Goal: Task Accomplishment & Management: Manage account settings

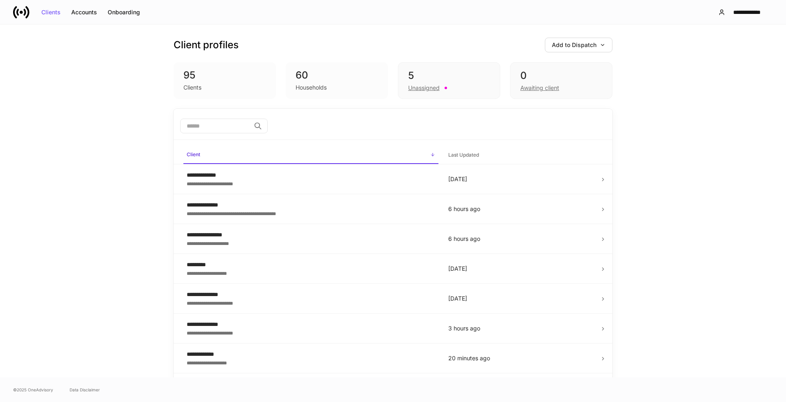
click at [203, 127] on input "search" at bounding box center [215, 126] width 70 height 15
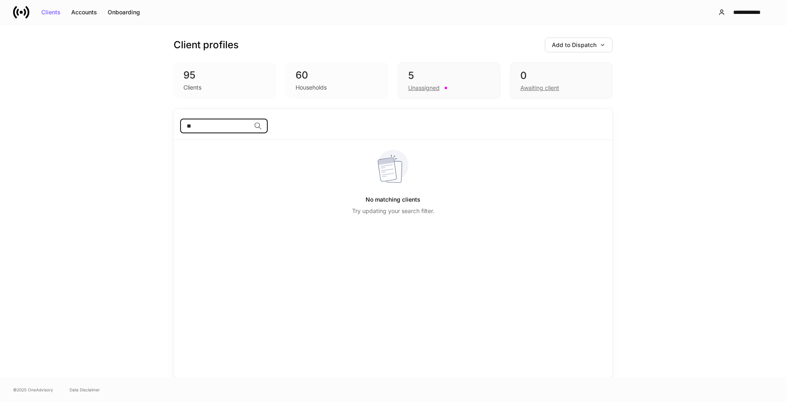
type input "*"
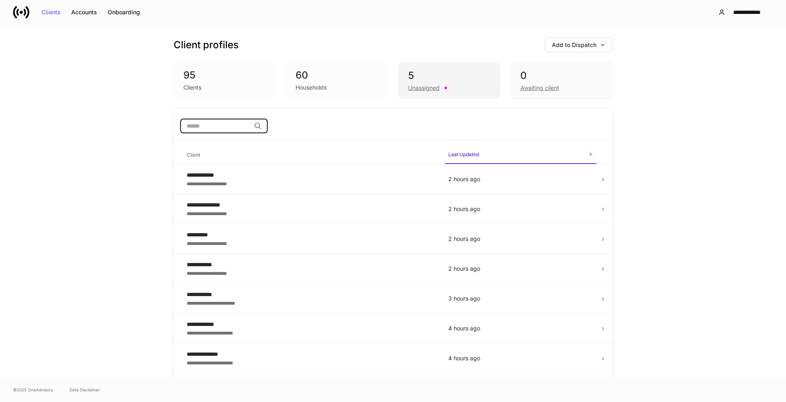
click at [437, 67] on div "5 Unassigned" at bounding box center [449, 80] width 102 height 37
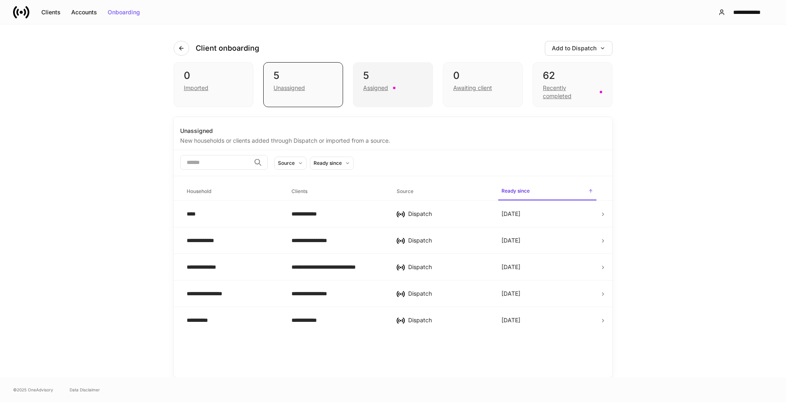
click at [375, 99] on div "5 Assigned" at bounding box center [393, 84] width 80 height 45
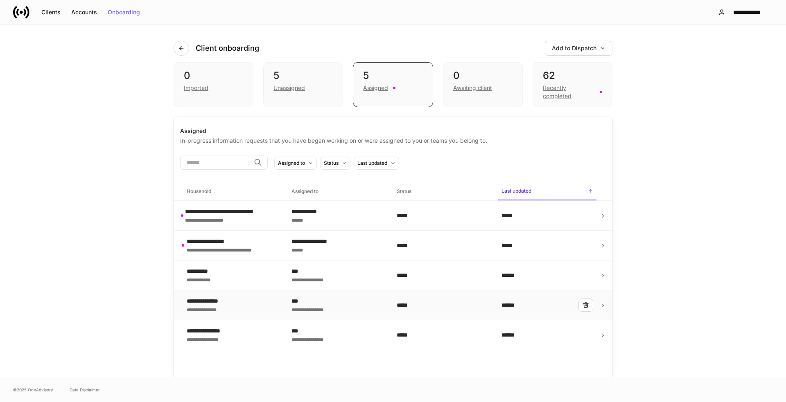
click at [255, 303] on div "**********" at bounding box center [233, 305] width 92 height 16
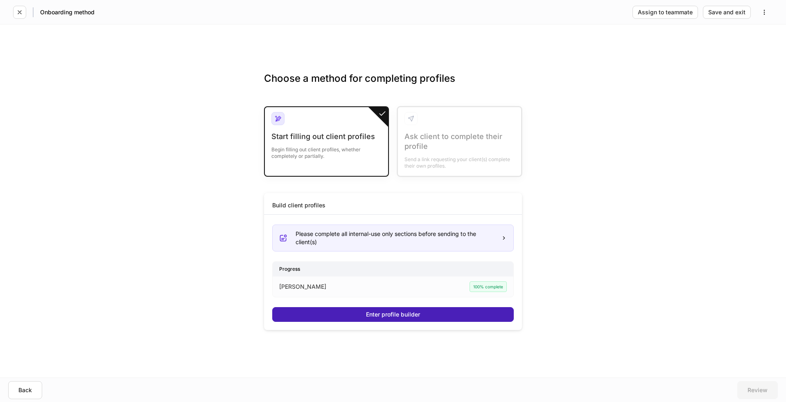
click at [335, 318] on button "Enter profile builder" at bounding box center [393, 314] width 242 height 15
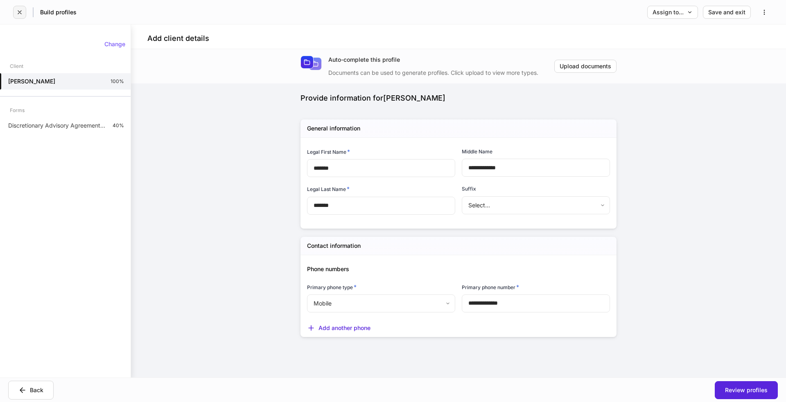
click at [23, 14] on button "button" at bounding box center [19, 12] width 13 height 13
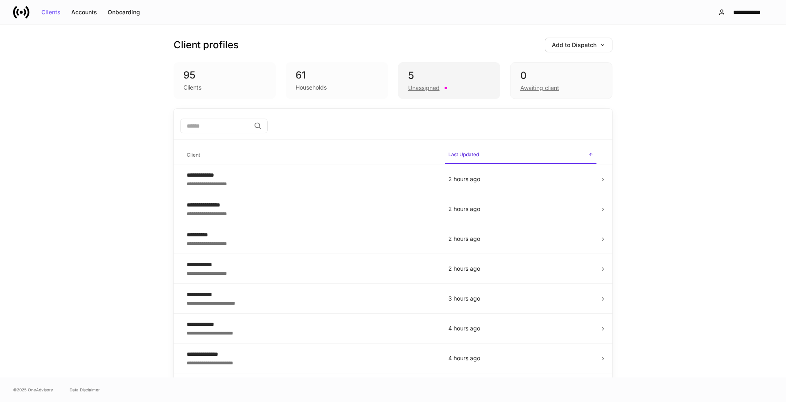
click at [418, 96] on div "5 Unassigned" at bounding box center [449, 80] width 102 height 37
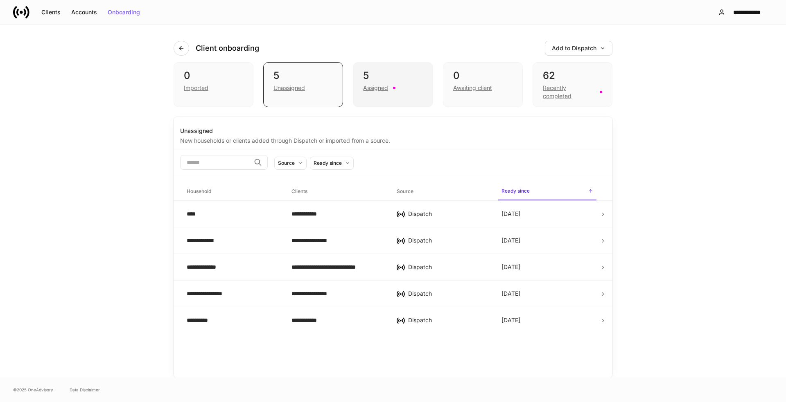
click at [391, 84] on div "Assigned" at bounding box center [392, 87] width 59 height 10
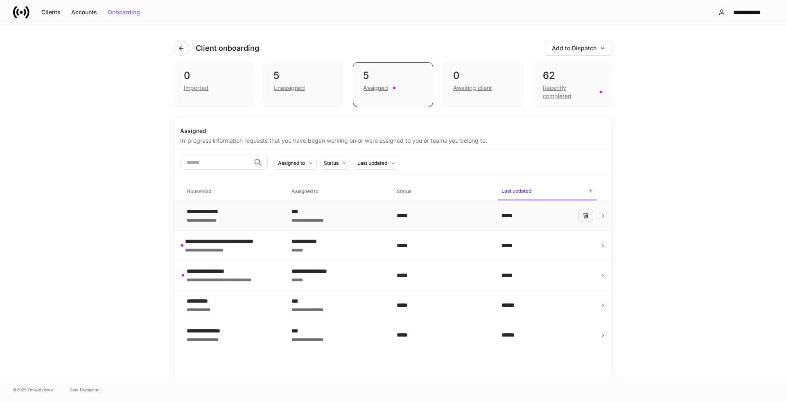
click at [591, 216] on button "button" at bounding box center [585, 215] width 15 height 13
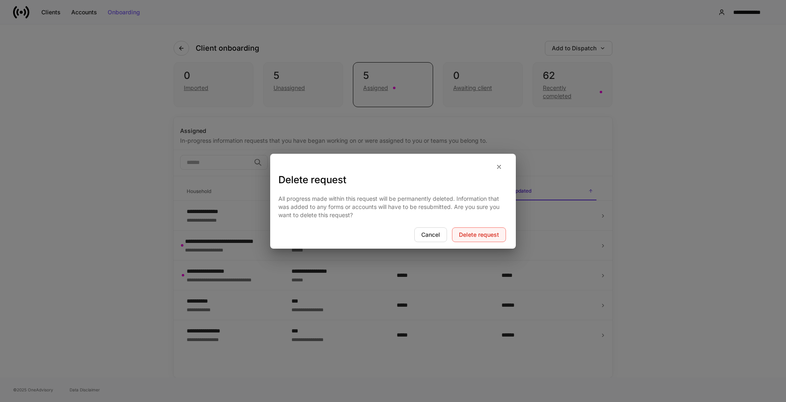
click at [480, 240] on button "Delete request" at bounding box center [479, 235] width 54 height 15
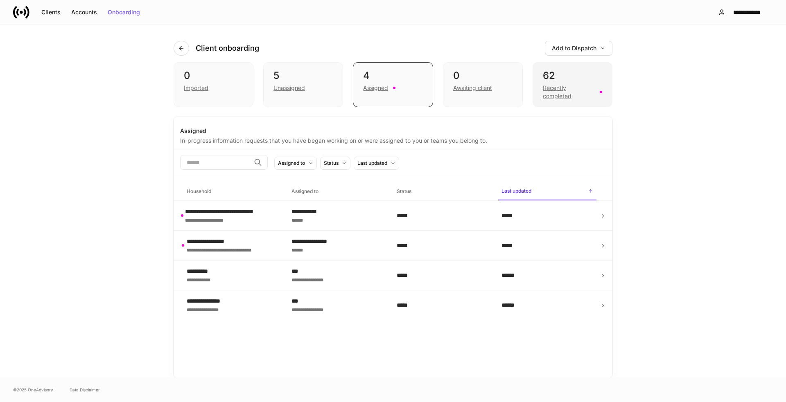
click at [556, 95] on div "Recently completed" at bounding box center [569, 92] width 52 height 16
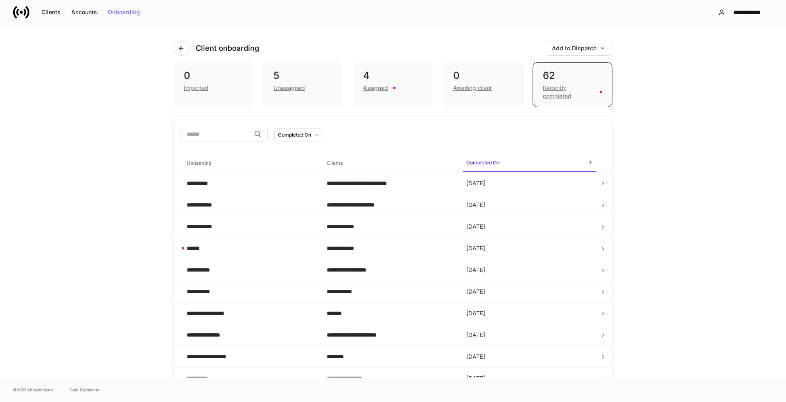
click at [490, 164] on h6 "Completed On" at bounding box center [482, 163] width 33 height 8
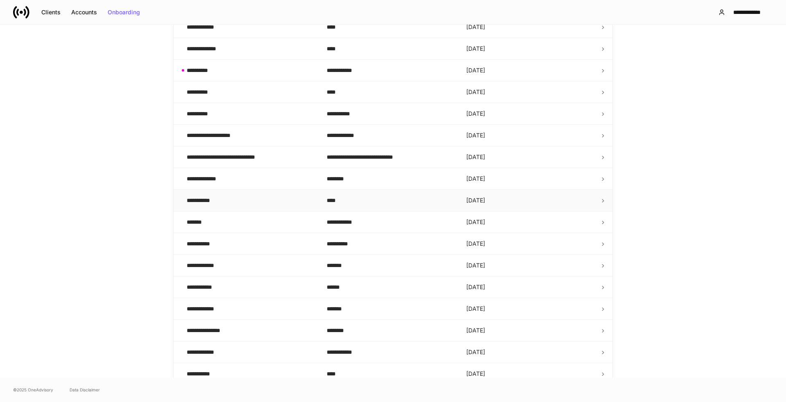
scroll to position [355, 0]
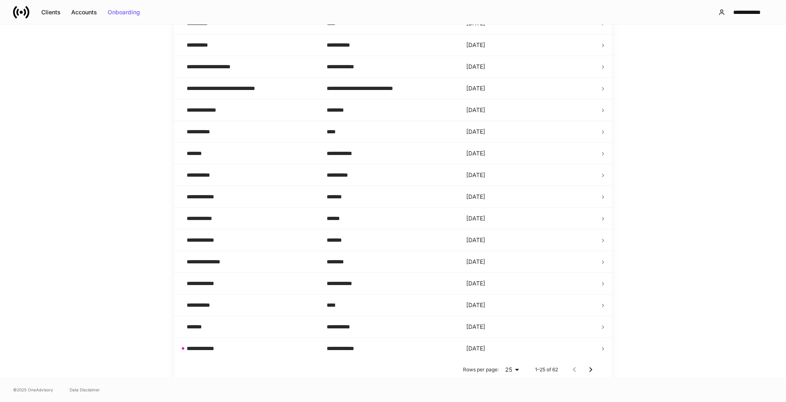
click at [505, 368] on body "**********" at bounding box center [393, 201] width 786 height 402
click at [510, 386] on li "100" at bounding box center [508, 385] width 23 height 13
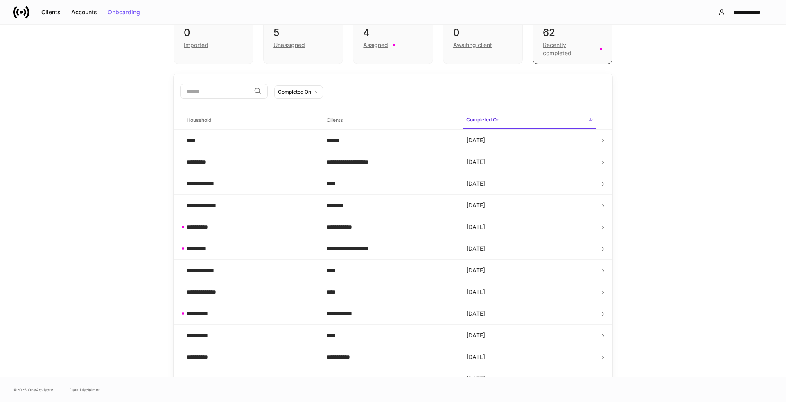
scroll to position [0, 0]
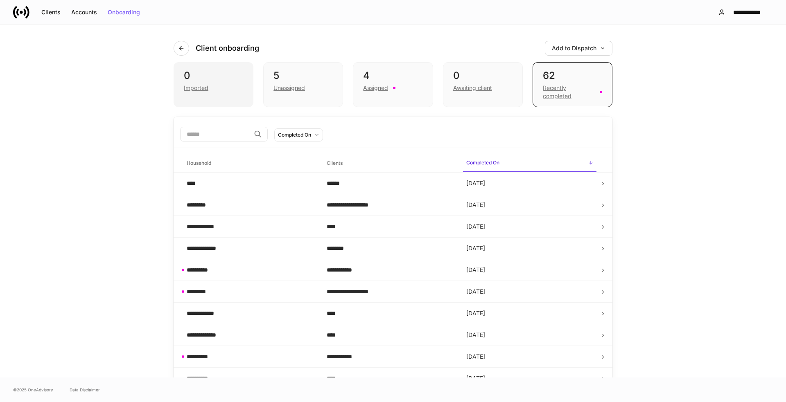
click at [212, 75] on div "0" at bounding box center [213, 75] width 59 height 13
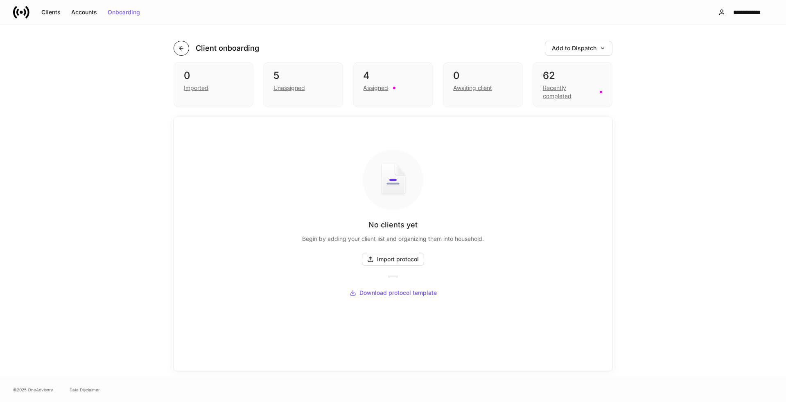
click at [177, 46] on button "button" at bounding box center [182, 48] width 16 height 15
